Goal: Task Accomplishment & Management: Use online tool/utility

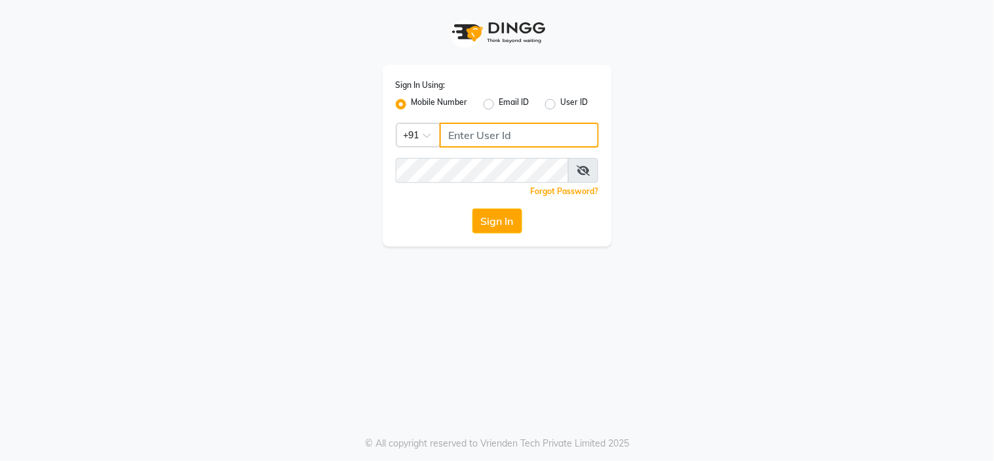
click at [495, 133] on input "Username" at bounding box center [519, 135] width 159 height 25
type input "7869516951"
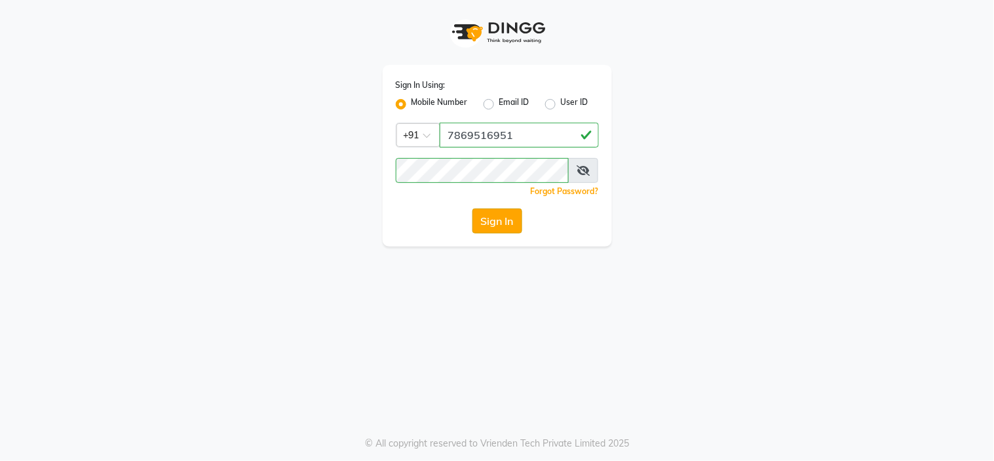
click at [490, 219] on button "Sign In" at bounding box center [498, 220] width 50 height 25
